Goal: Use online tool/utility: Utilize a website feature to perform a specific function

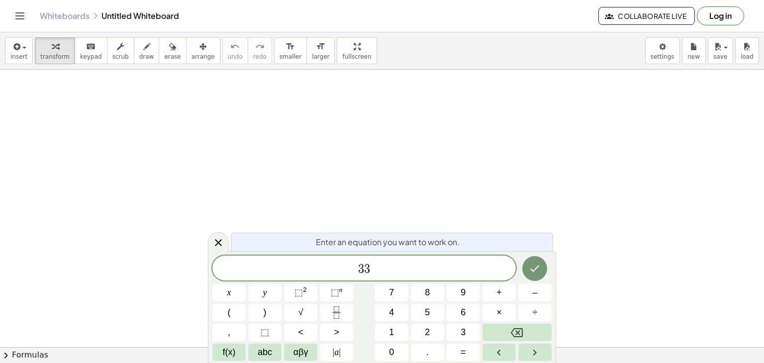
click at [533, 267] on icon "Done" at bounding box center [535, 269] width 12 height 12
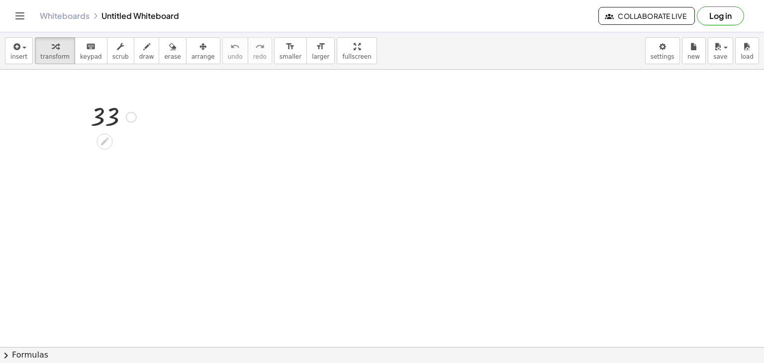
click at [141, 122] on div "33" at bounding box center [110, 117] width 68 height 38
click at [105, 143] on icon at bounding box center [104, 141] width 10 height 10
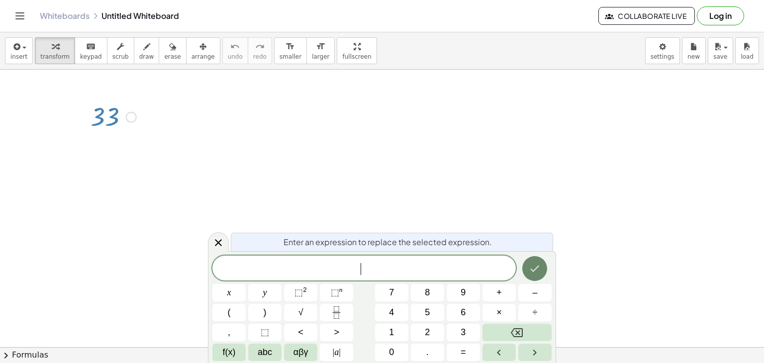
click at [534, 272] on icon "Done" at bounding box center [535, 269] width 12 height 12
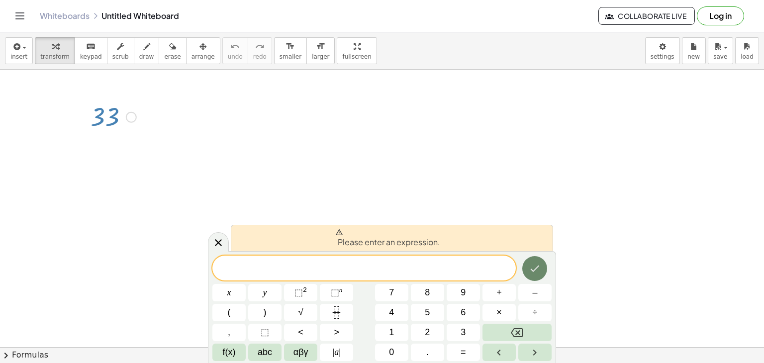
click at [534, 272] on icon "Done" at bounding box center [535, 269] width 12 height 12
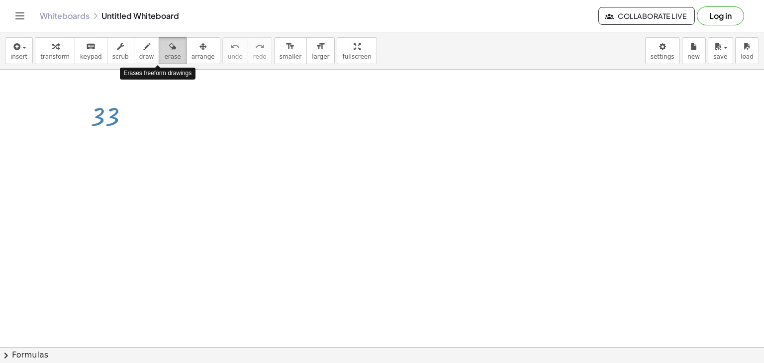
click at [164, 56] on span "erase" at bounding box center [172, 56] width 16 height 7
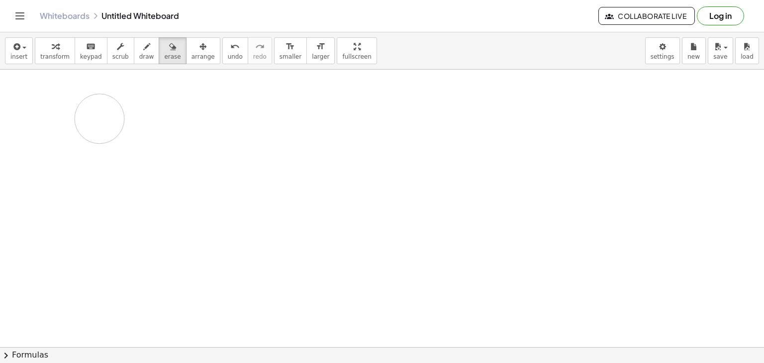
drag, startPoint x: 123, startPoint y: 124, endPoint x: 178, endPoint y: 88, distance: 65.7
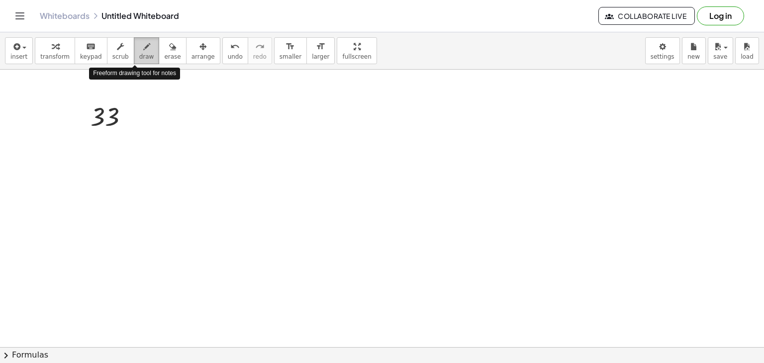
click at [139, 40] on div "button" at bounding box center [146, 46] width 15 height 12
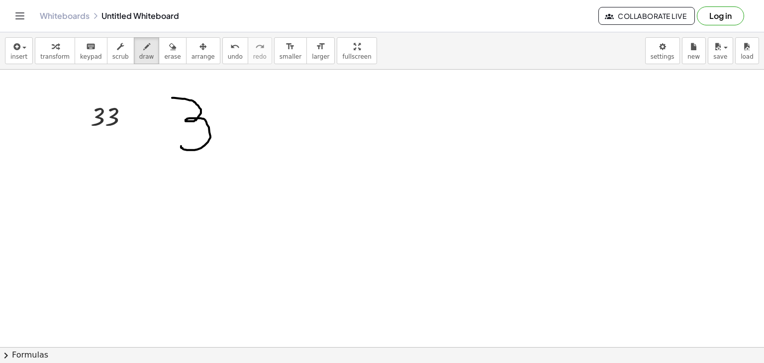
drag, startPoint x: 172, startPoint y: 98, endPoint x: 181, endPoint y: 146, distance: 49.1
click at [169, 51] on icon "button" at bounding box center [172, 47] width 7 height 12
click at [164, 54] on span "erase" at bounding box center [172, 56] width 16 height 7
drag, startPoint x: 172, startPoint y: 91, endPoint x: 217, endPoint y: 130, distance: 59.2
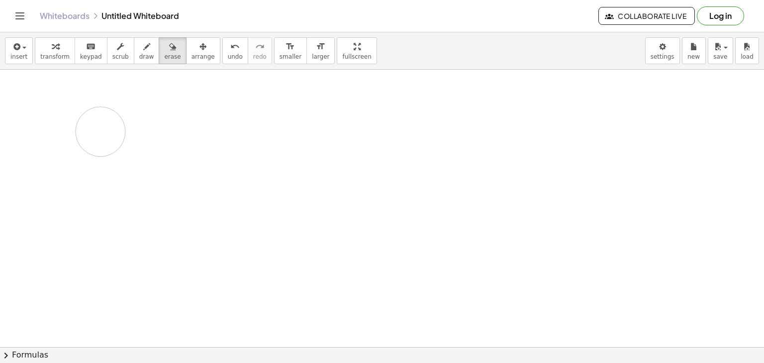
click at [92, 56] on span "keypad" at bounding box center [91, 56] width 22 height 7
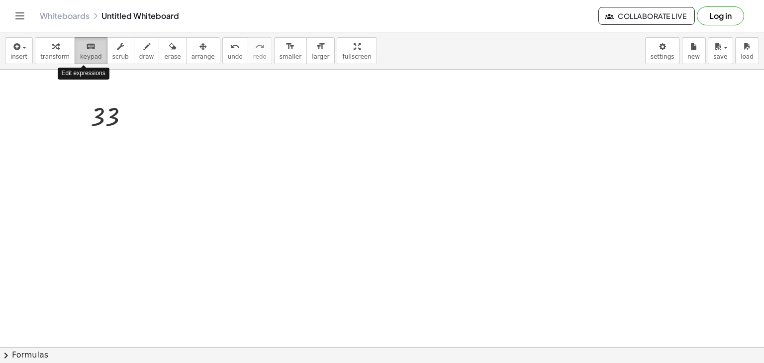
click at [92, 56] on span "keypad" at bounding box center [91, 56] width 22 height 7
click at [80, 53] on span "keypad" at bounding box center [91, 56] width 22 height 7
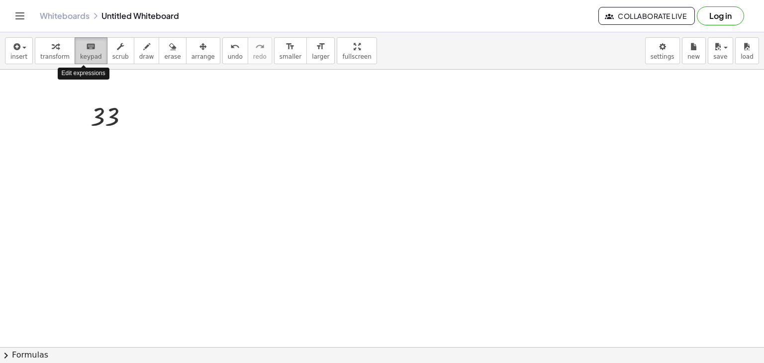
click at [80, 53] on span "keypad" at bounding box center [91, 56] width 22 height 7
click at [116, 126] on div at bounding box center [105, 117] width 28 height 28
